Goal: Information Seeking & Learning: Learn about a topic

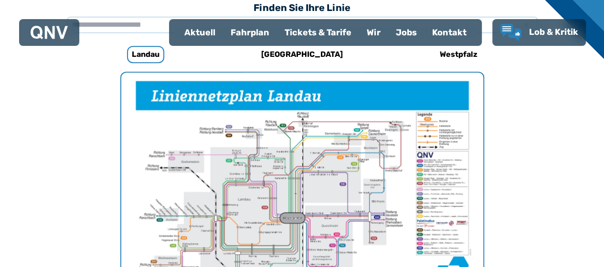
drag, startPoint x: 390, startPoint y: 204, endPoint x: 420, endPoint y: 93, distance: 115.3
click at [420, 93] on img "1 von 1" at bounding box center [302, 201] width 362 height 256
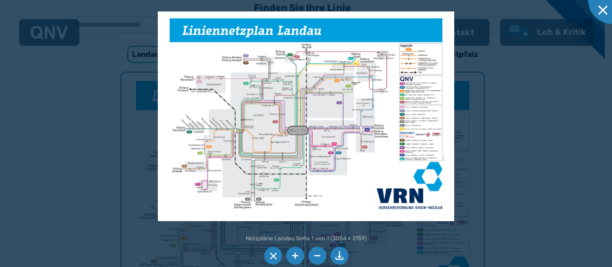
click at [227, 202] on img at bounding box center [306, 115] width 296 height 209
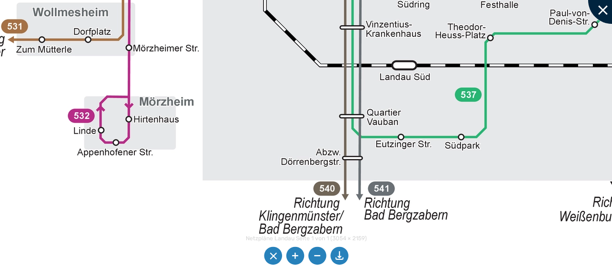
click at [604, 14] on div at bounding box center [612, 0] width 48 height 48
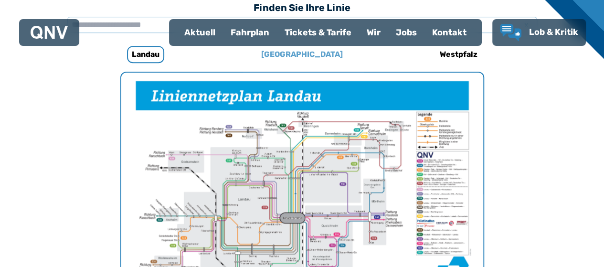
click at [298, 55] on h6 "[GEOGRAPHIC_DATA]" at bounding box center [302, 54] width 89 height 15
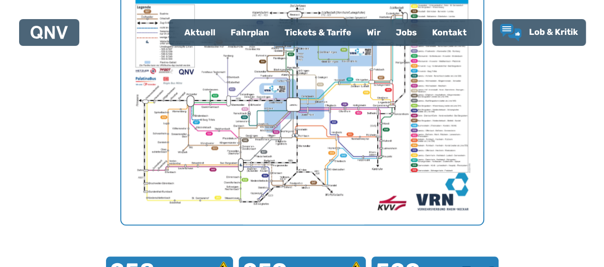
scroll to position [400, 0]
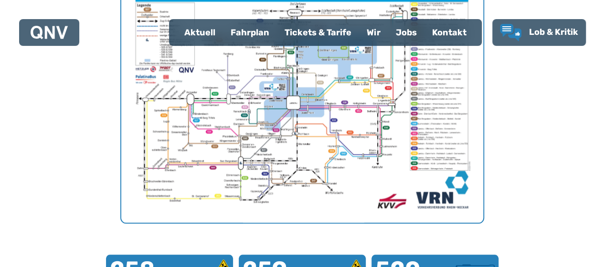
click at [244, 181] on img "1 von 1" at bounding box center [302, 95] width 362 height 256
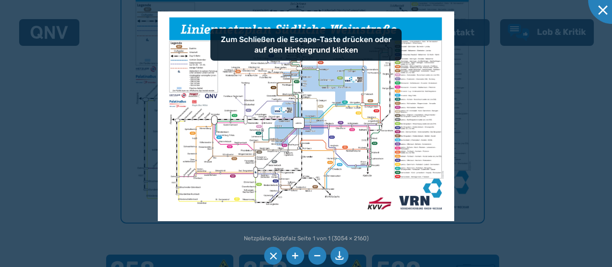
click at [254, 197] on img at bounding box center [306, 115] width 296 height 209
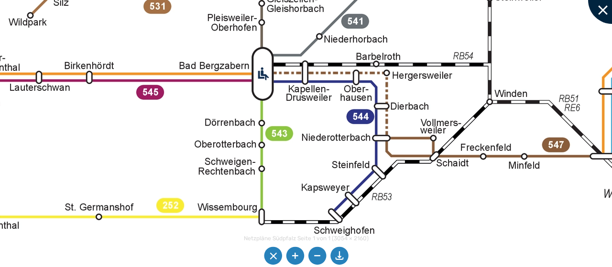
click at [603, 9] on div at bounding box center [612, 0] width 48 height 48
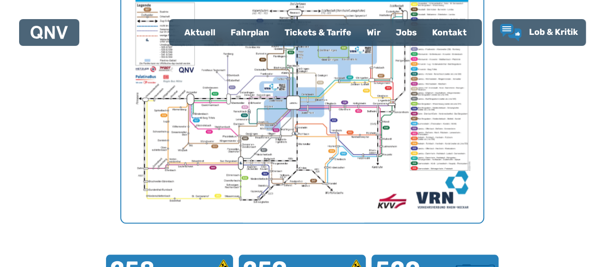
click at [318, 32] on div "Tickets & Tarife" at bounding box center [318, 32] width 82 height 25
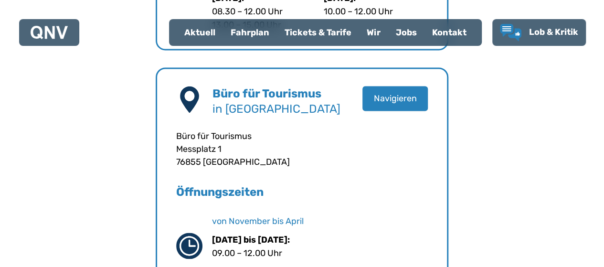
scroll to position [759, 0]
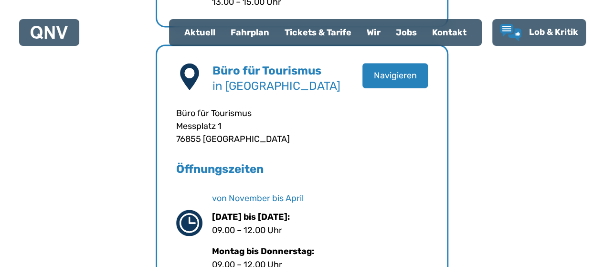
click at [306, 95] on div "Büro für Tourismus in [GEOGRAPHIC_DATA] Navigieren Büro für Tourismus [STREET_A…" at bounding box center [302, 245] width 521 height 1321
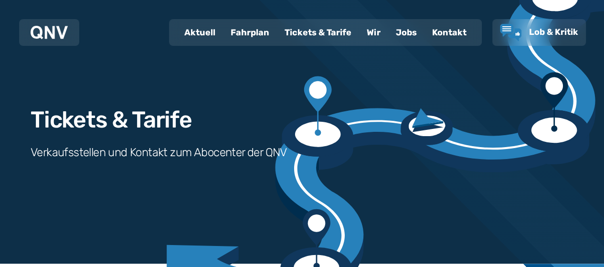
scroll to position [0, 0]
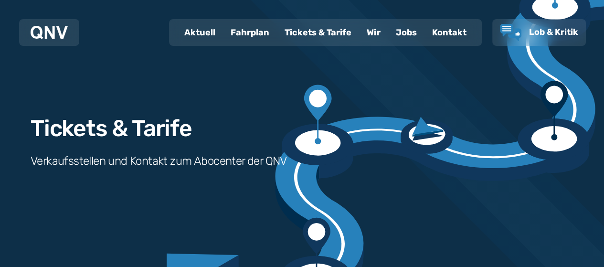
click at [400, 35] on div "Jobs" at bounding box center [406, 32] width 36 height 25
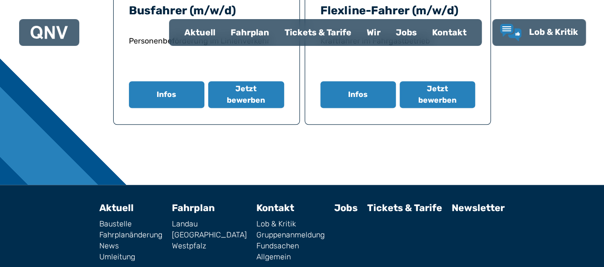
scroll to position [400, 0]
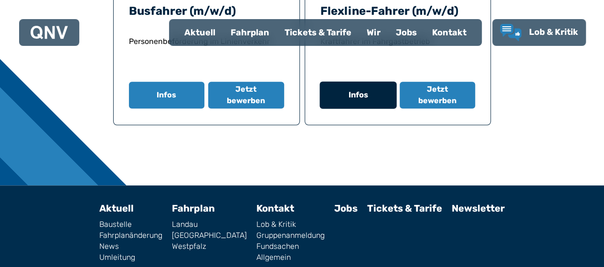
click at [355, 95] on button "Infos" at bounding box center [358, 95] width 77 height 27
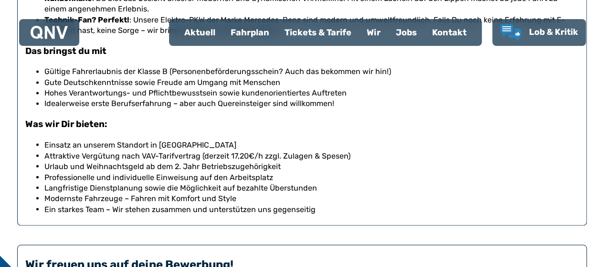
scroll to position [742, 0]
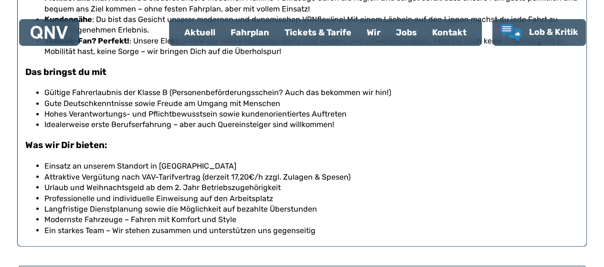
click at [245, 91] on li "Gültige Fahrerlaubnis der Klasse B (Personenbeförderungsschein? Auch das bekomm…" at bounding box center [311, 92] width 535 height 11
copy li "Personenbeförderungsschein"
